Goal: Information Seeking & Learning: Learn about a topic

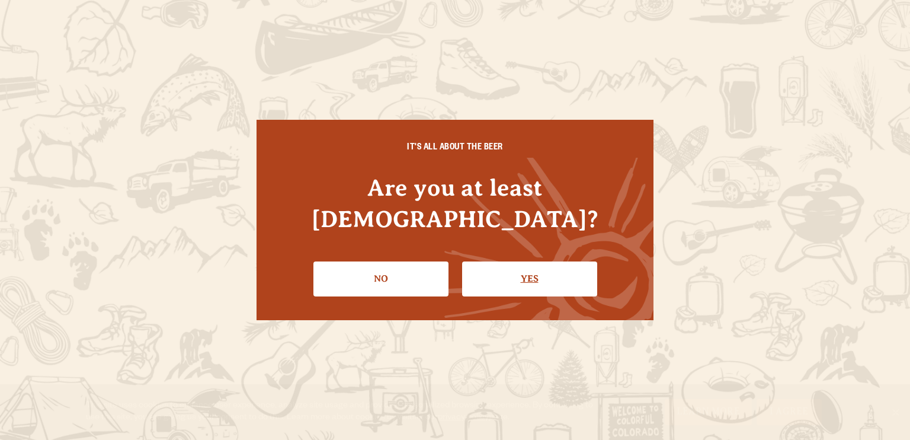
click at [536, 261] on link "Yes" at bounding box center [529, 278] width 135 height 34
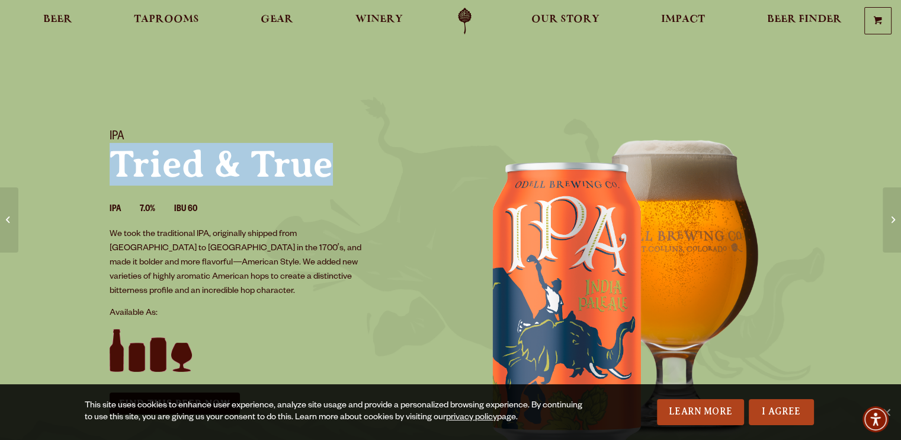
drag, startPoint x: 117, startPoint y: 159, endPoint x: 327, endPoint y: 164, distance: 209.9
click at [327, 164] on p "Tried & True" at bounding box center [273, 164] width 327 height 38
copy p "Tried & True"
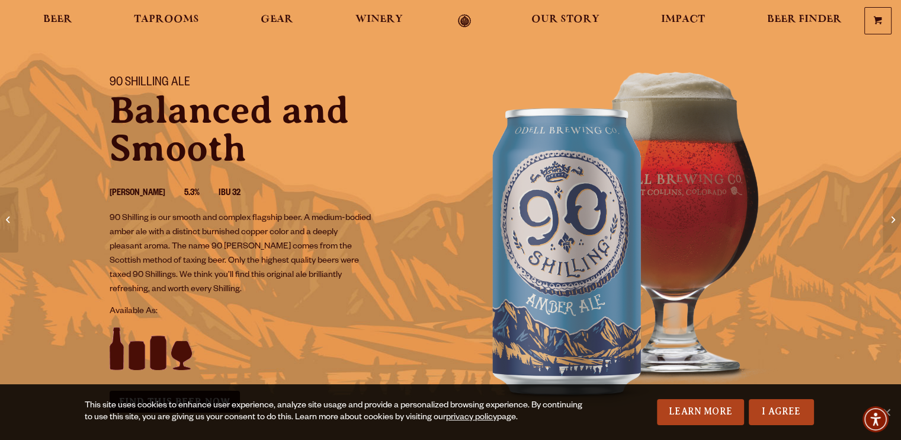
scroll to position [59, 0]
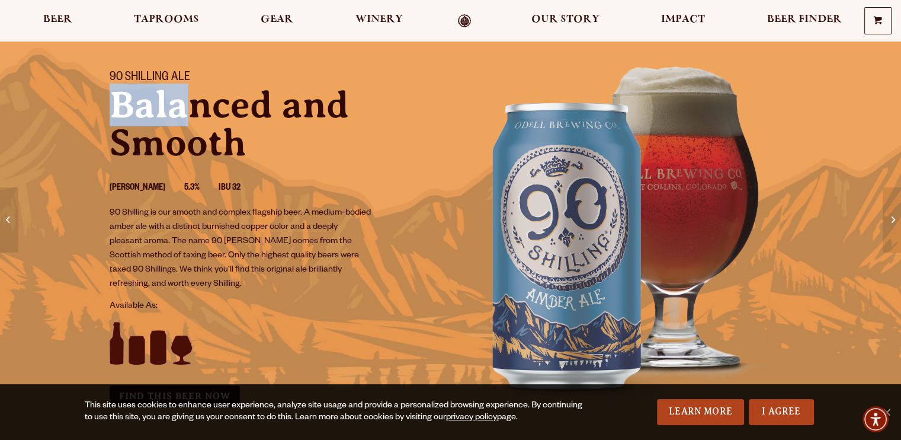
drag, startPoint x: 110, startPoint y: 94, endPoint x: 202, endPoint y: 111, distance: 93.5
click at [198, 112] on p "Balanced and Smooth" at bounding box center [273, 124] width 327 height 76
click at [194, 87] on p "Balanced and Smooth" at bounding box center [273, 124] width 327 height 76
click at [114, 77] on h1 "90 Shilling Ale" at bounding box center [273, 78] width 327 height 15
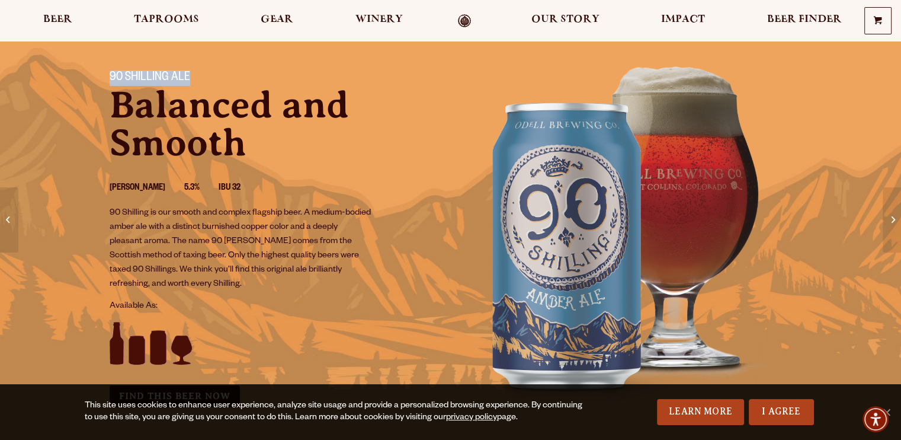
drag, startPoint x: 111, startPoint y: 73, endPoint x: 187, endPoint y: 72, distance: 76.5
click at [187, 72] on h1 "90 Shilling Ale" at bounding box center [273, 78] width 327 height 15
copy h1 "90 Shilling Ale"
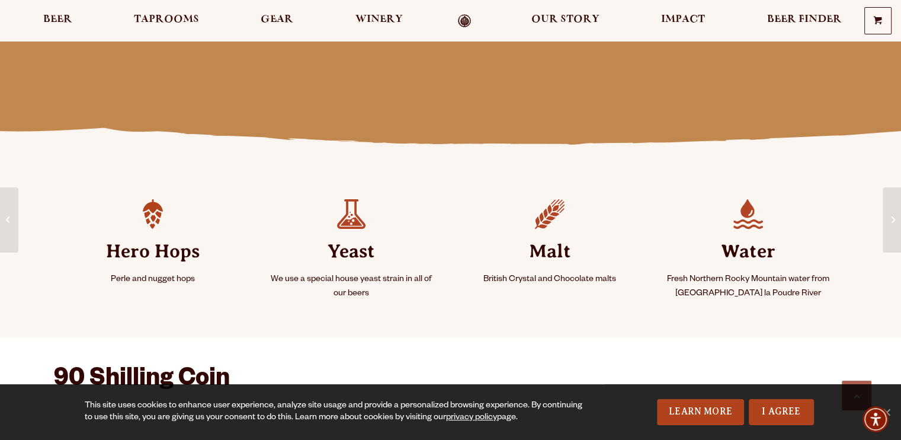
scroll to position [533, 0]
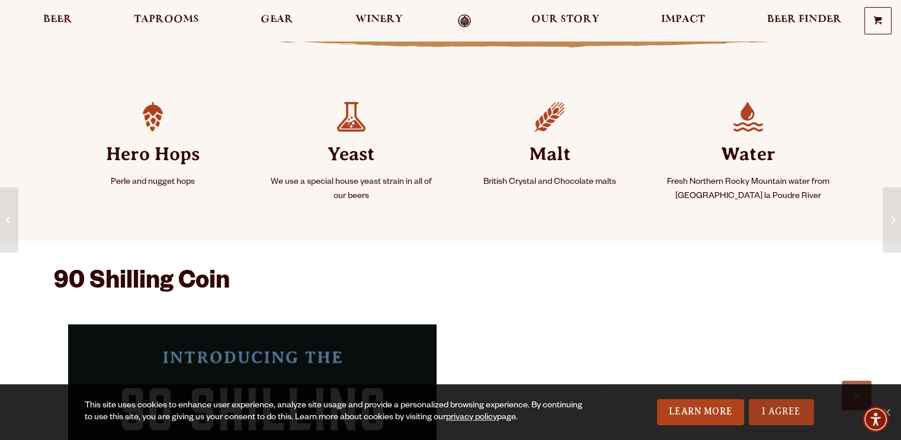
click at [792, 407] on link "I Agree" at bounding box center [781, 412] width 65 height 26
